Goal: Information Seeking & Learning: Find specific fact

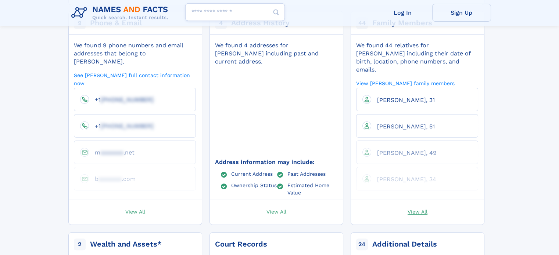
scroll to position [169, 0]
click at [416, 208] on span "View All" at bounding box center [417, 211] width 20 height 7
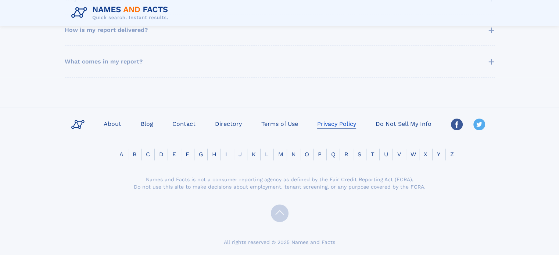
scroll to position [490, 0]
